Goal: Find specific page/section: Find specific page/section

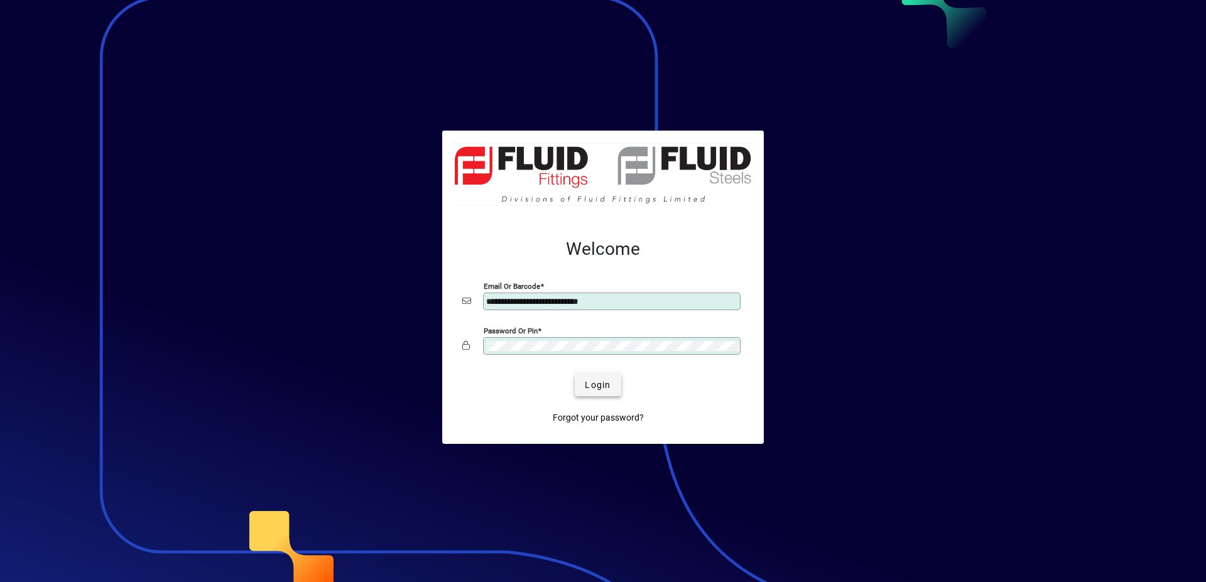
type input "**********"
click at [607, 377] on span "submit" at bounding box center [598, 385] width 46 height 30
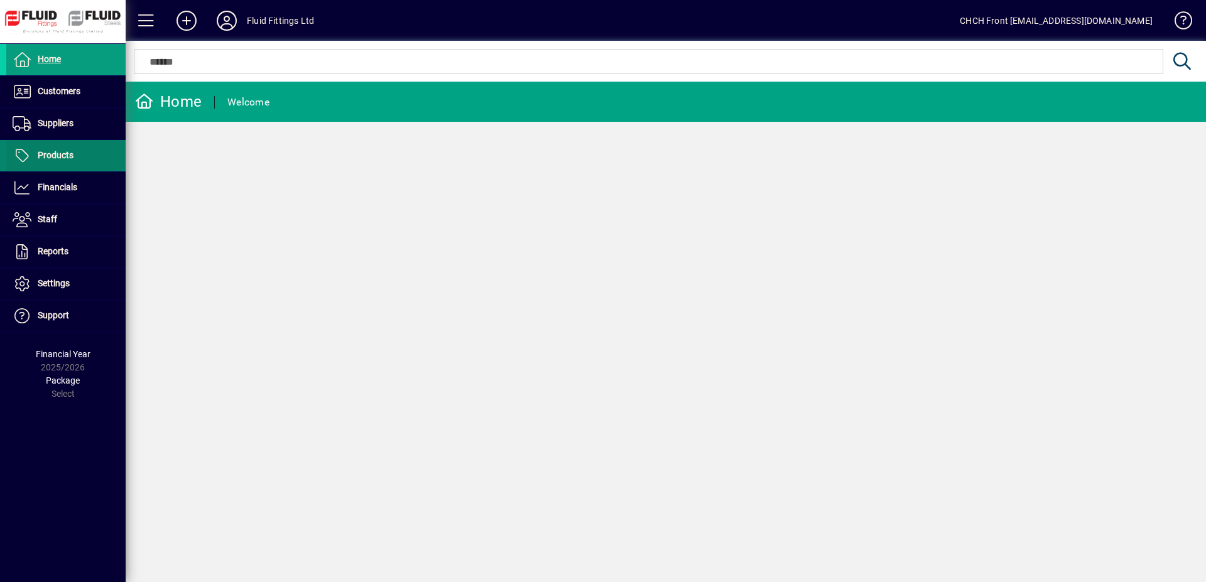
click at [103, 162] on span at bounding box center [65, 156] width 119 height 30
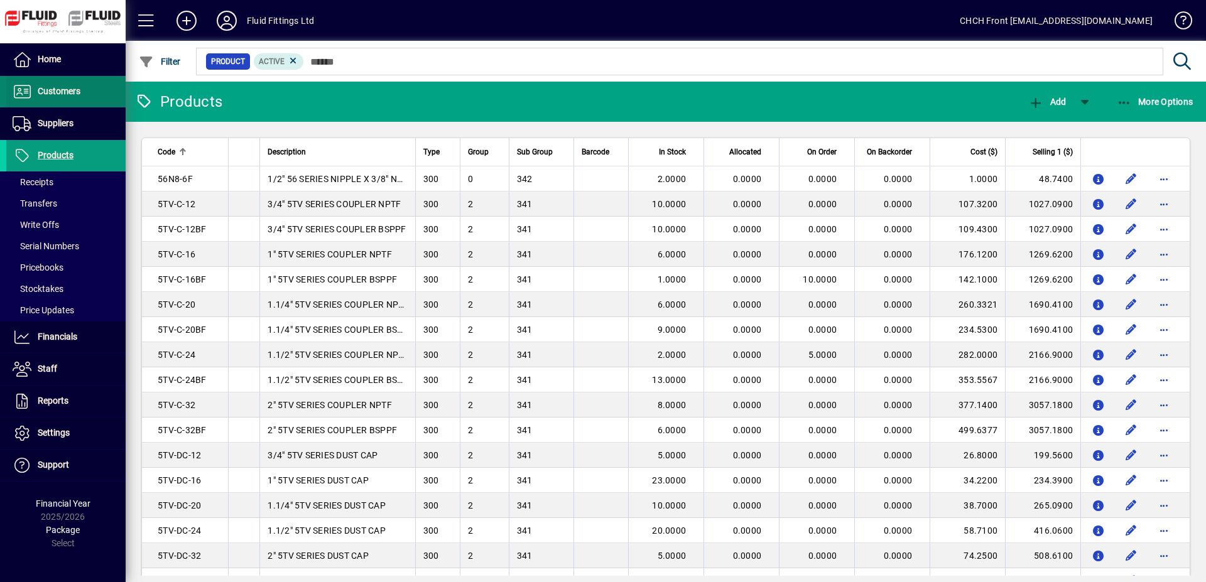
click at [85, 97] on span at bounding box center [65, 92] width 119 height 30
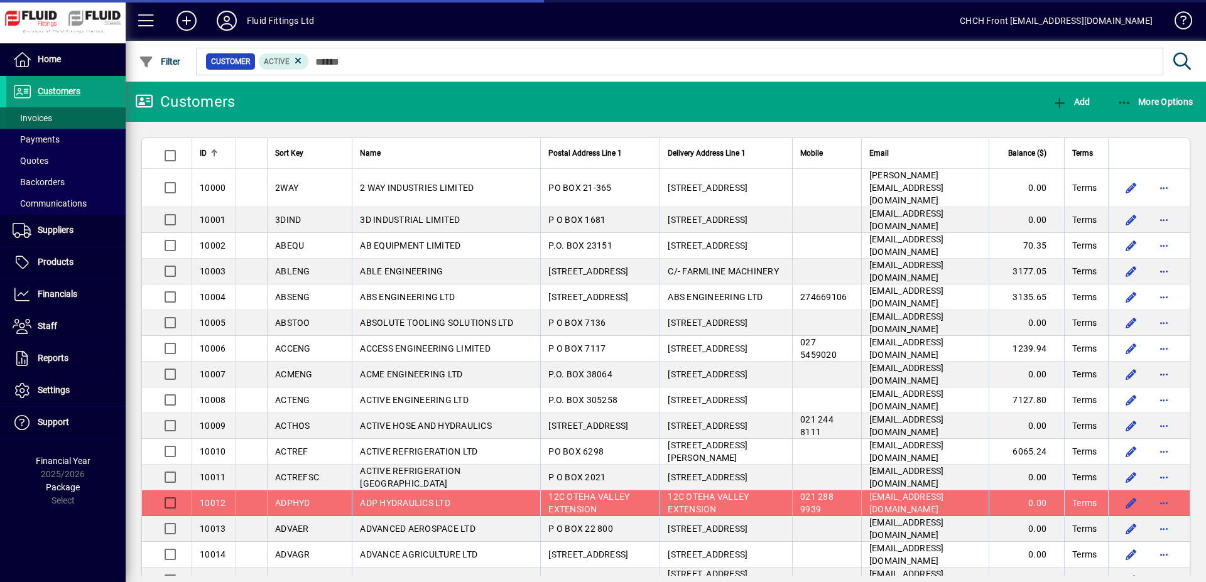
click at [90, 116] on span at bounding box center [65, 118] width 119 height 30
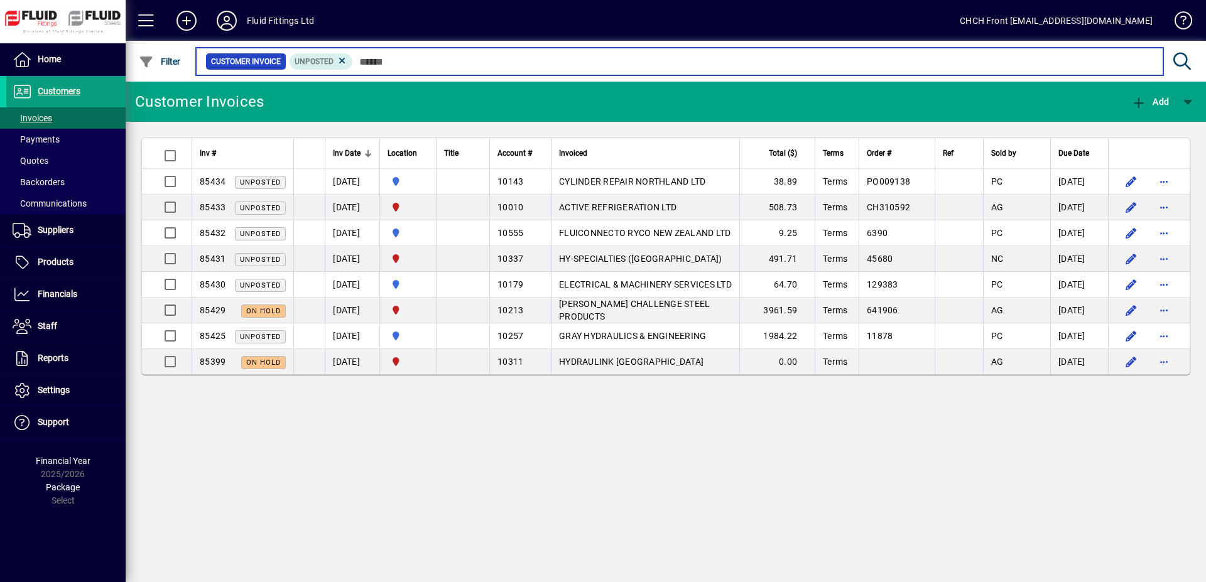
click at [433, 63] on input "text" at bounding box center [753, 62] width 800 height 18
click at [477, 64] on input "text" at bounding box center [753, 62] width 800 height 18
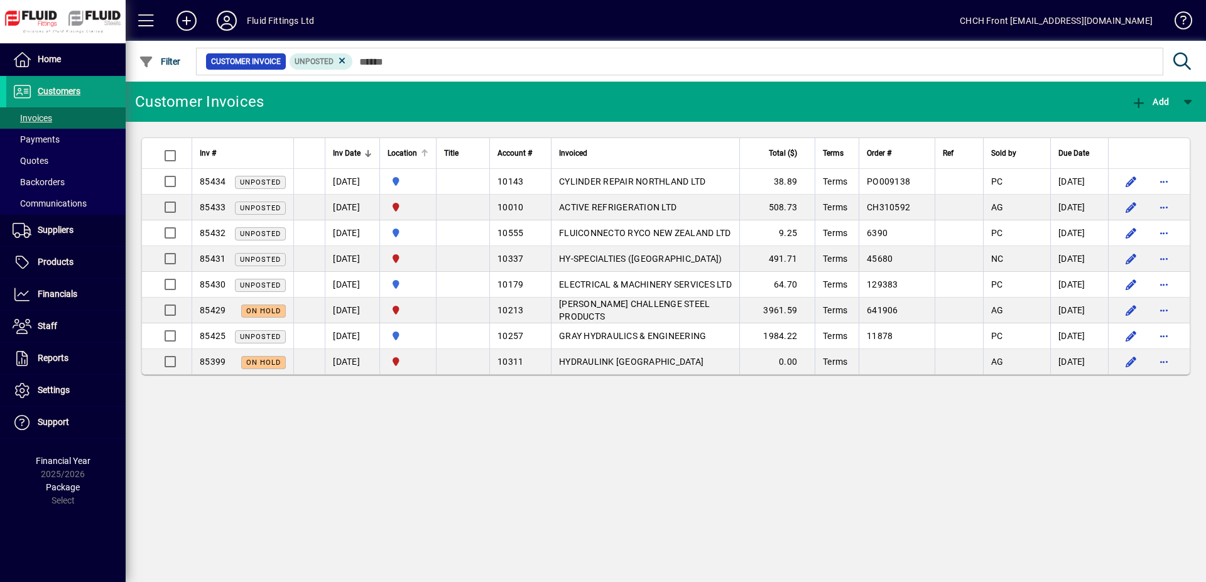
click at [428, 153] on div at bounding box center [425, 153] width 8 height 8
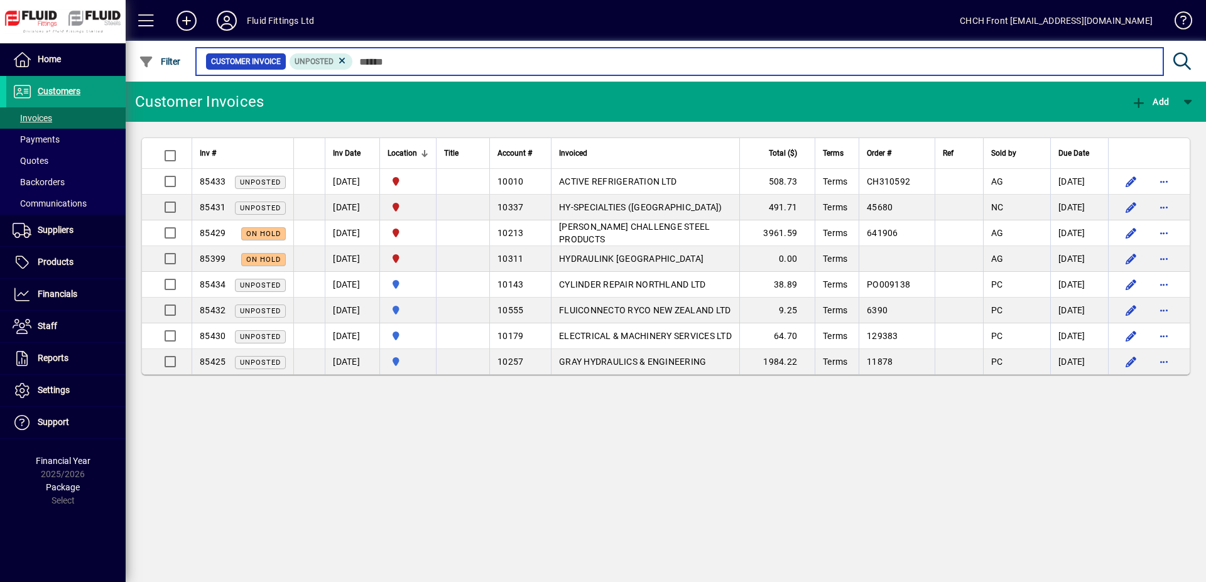
click at [664, 63] on input "text" at bounding box center [753, 62] width 800 height 18
click at [440, 60] on input "text" at bounding box center [753, 62] width 800 height 18
